Goal: Task Accomplishment & Management: Use online tool/utility

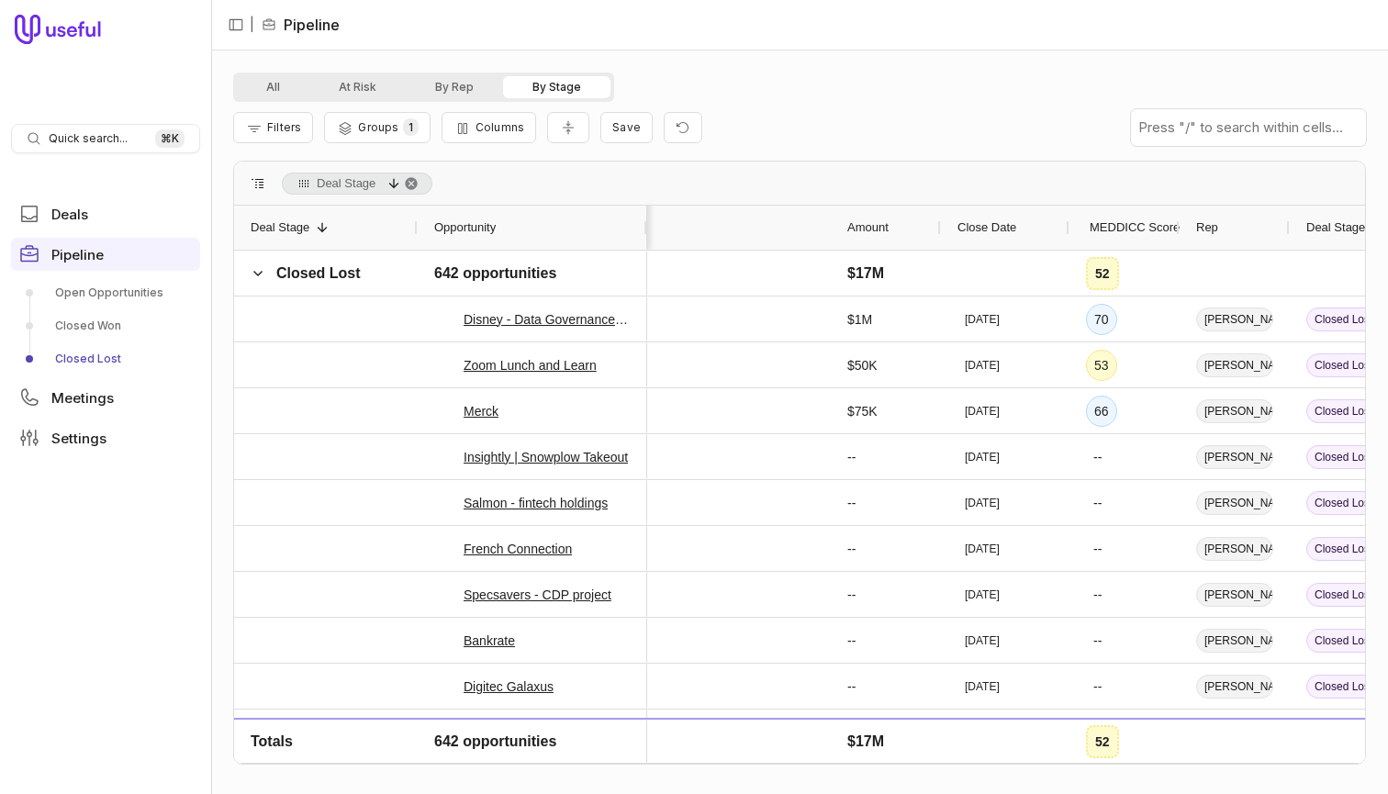
scroll to position [0, 393]
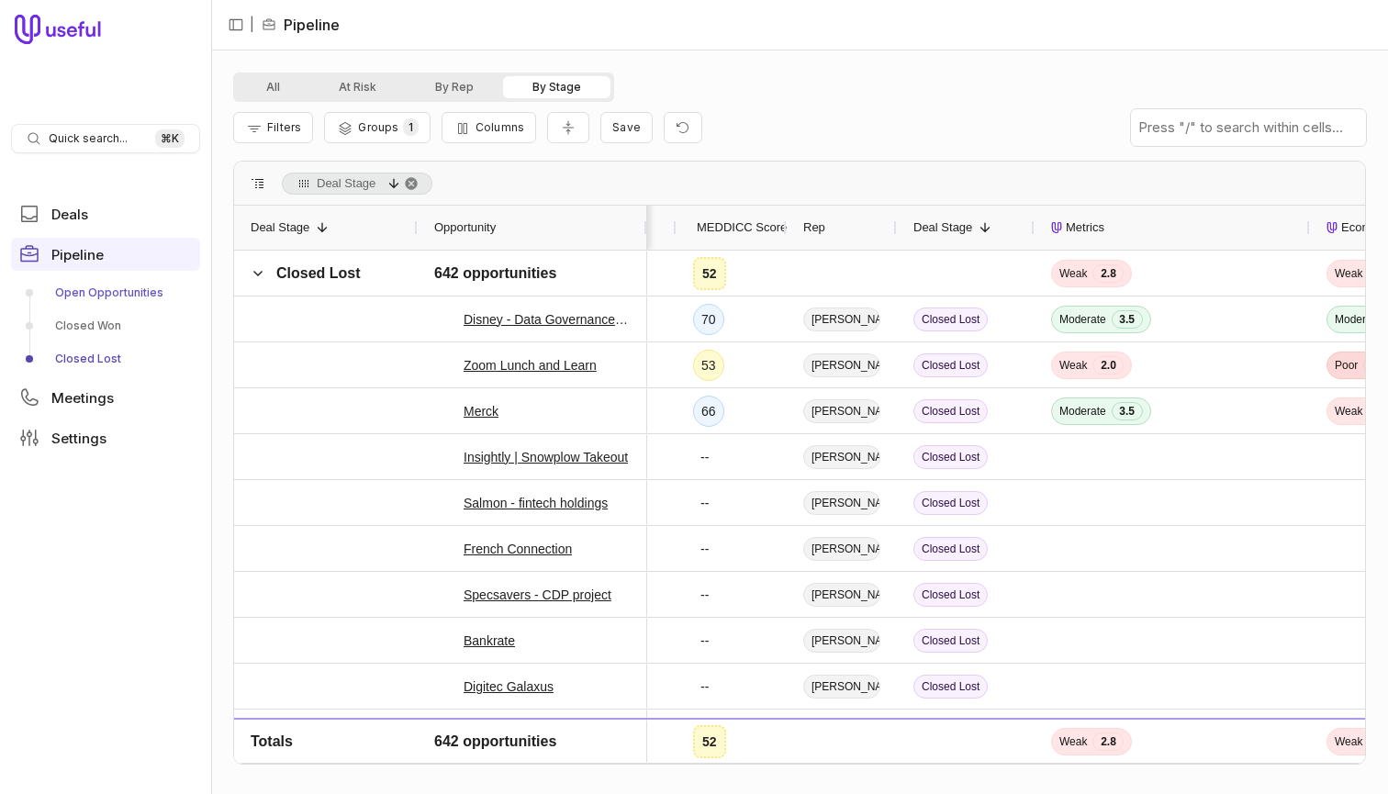
click at [91, 289] on link "Open Opportunities" at bounding box center [105, 292] width 189 height 29
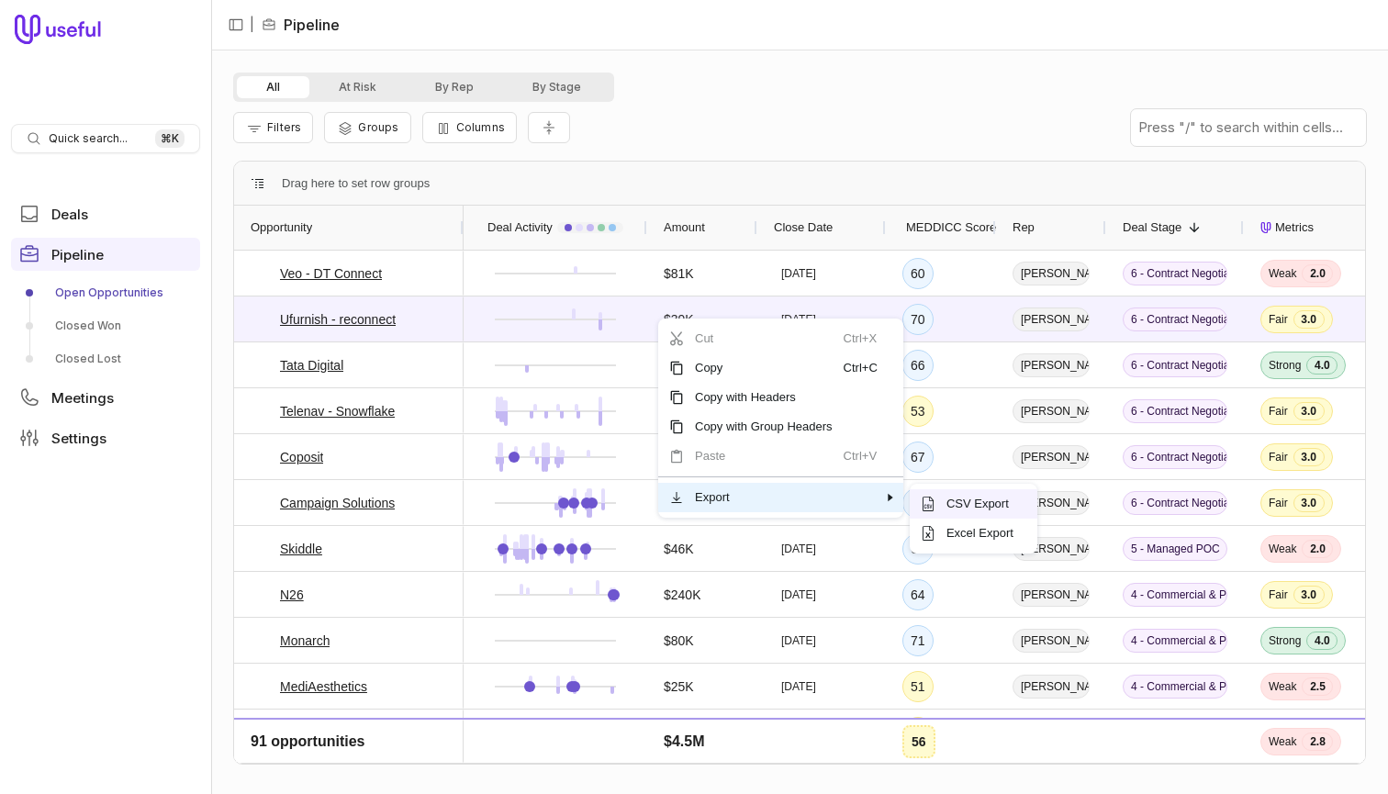
click at [960, 504] on span "CSV Export" at bounding box center [981, 503] width 91 height 29
